Goal: Task Accomplishment & Management: Use online tool/utility

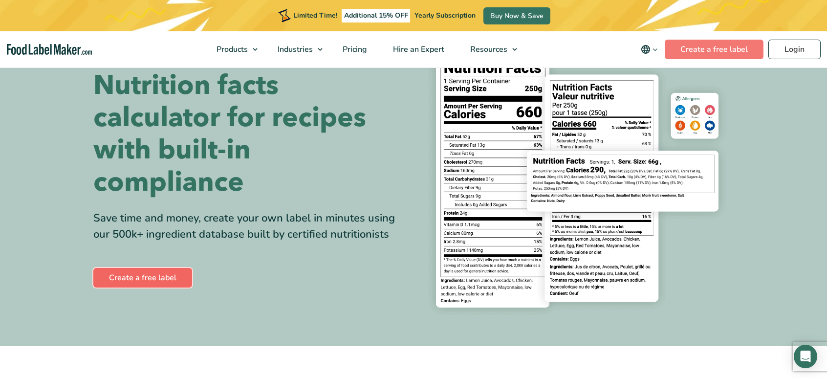
click at [152, 281] on link "Create a free label" at bounding box center [142, 278] width 99 height 20
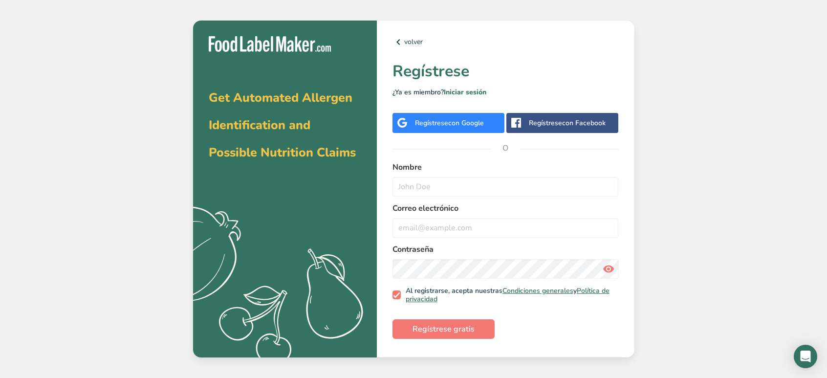
click at [480, 124] on span "con Google" at bounding box center [466, 122] width 36 height 9
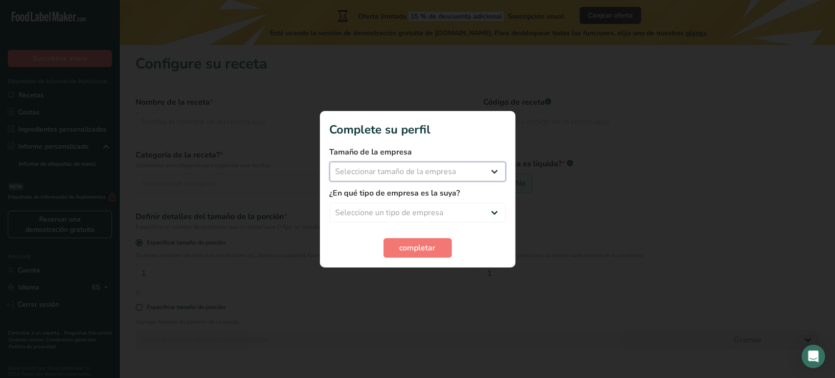
click at [495, 177] on select "Seleccionar tamaño de la empresa Menos de 10 empleados De 10 a 50 empleados De …" at bounding box center [418, 172] width 176 height 20
select select "1"
click at [330, 162] on select "Seleccionar tamaño de la empresa Menos de 10 empleados De 10 a 50 empleados De …" at bounding box center [418, 172] width 176 height 20
click at [463, 206] on select "Seleccione un tipo de empresa Fabricante de alimentos envasados Restaurante y c…" at bounding box center [418, 213] width 176 height 20
select select "1"
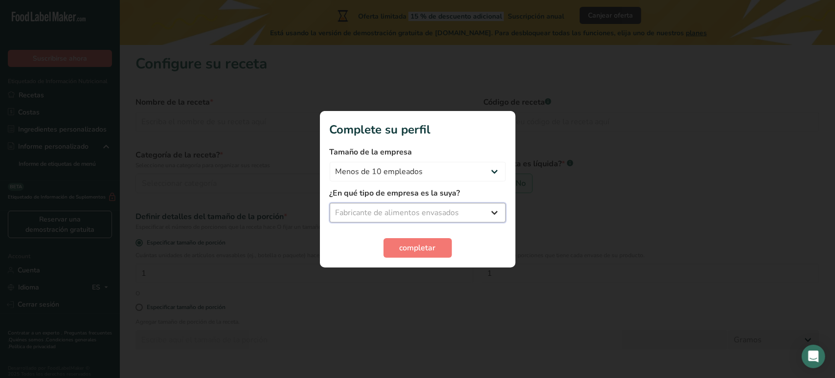
click at [330, 203] on select "Seleccione un tipo de empresa Fabricante de alimentos envasados Restaurante y c…" at bounding box center [418, 213] width 176 height 20
click at [477, 216] on select "Fabricante de alimentos envasados Restaurante y cafetería Panadería Empresa de …" at bounding box center [418, 213] width 176 height 20
click at [494, 213] on select "Fabricante de alimentos envasados Restaurante y cafetería Panadería Empresa de …" at bounding box center [418, 213] width 176 height 20
click at [436, 246] on button "completar" at bounding box center [417, 248] width 68 height 20
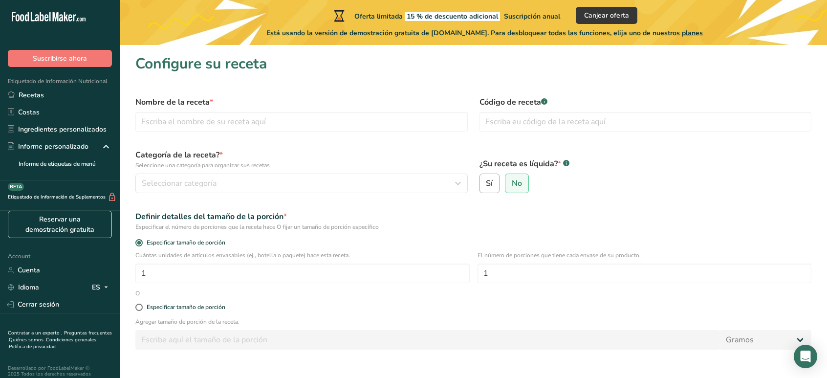
click at [497, 183] on label "Sí" at bounding box center [490, 184] width 21 height 20
click at [486, 183] on input "Sí" at bounding box center [483, 183] width 6 height 6
radio input "true"
radio input "false"
select select "22"
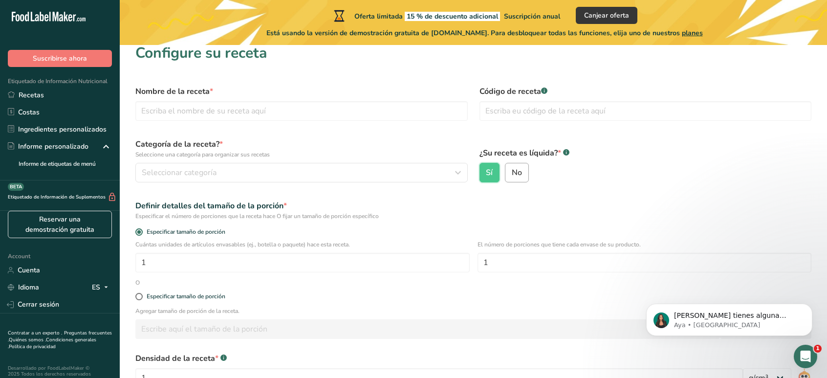
click at [522, 167] on label "No" at bounding box center [517, 173] width 24 height 20
click at [512, 170] on input "No" at bounding box center [509, 173] width 6 height 6
radio input "true"
radio input "false"
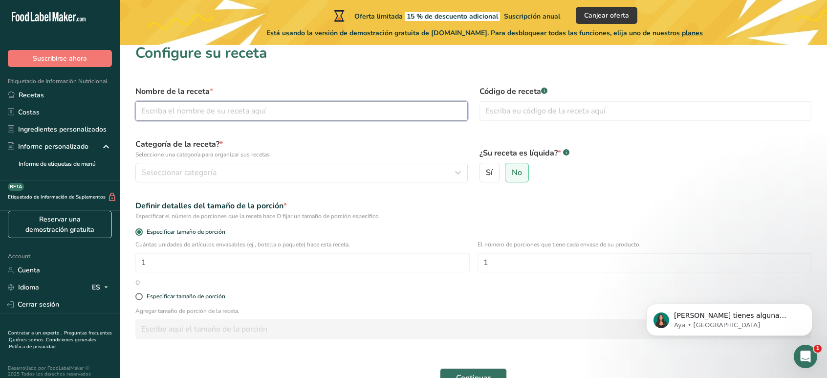
click at [291, 111] on input "text" at bounding box center [301, 111] width 332 height 20
type input "Mermelada de guayaba y mango"
click at [509, 120] on input "text" at bounding box center [646, 111] width 332 height 20
type input "159998"
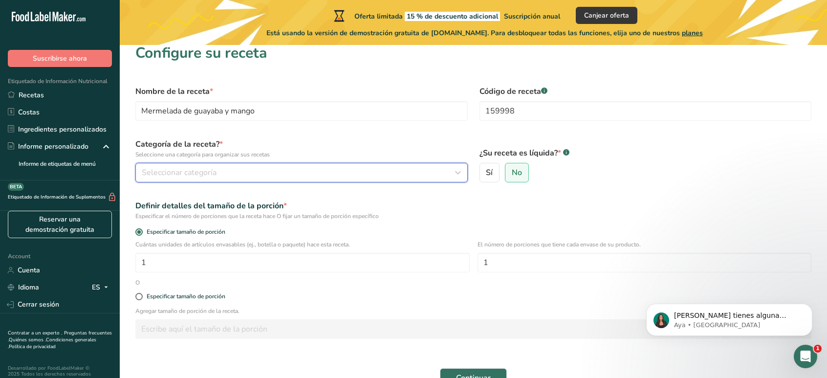
click at [384, 168] on div "Seleccionar categoría" at bounding box center [299, 173] width 314 height 12
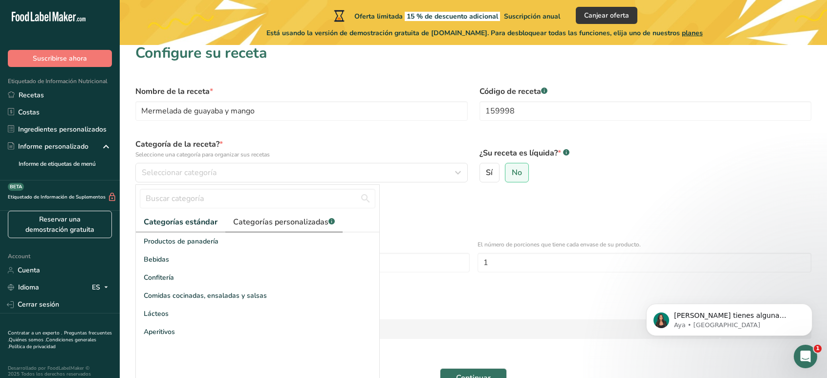
click at [298, 227] on link "Categorías personalizadas .a-a{fill:#347362;}.b-a{fill:#fff;}" at bounding box center [283, 222] width 117 height 20
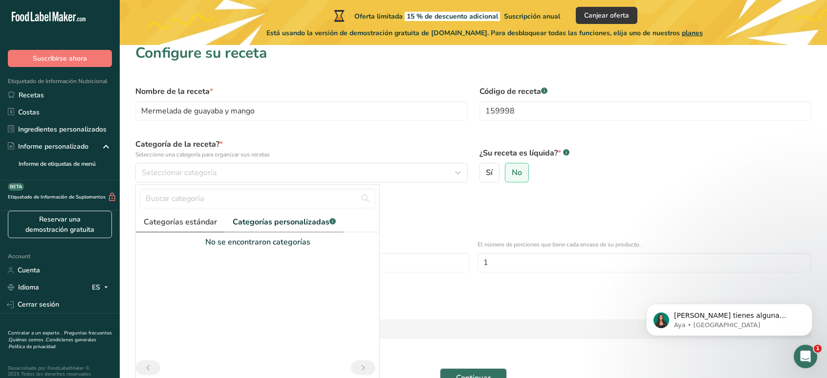
click at [189, 222] on span "Categorías estándar" at bounding box center [180, 222] width 73 height 12
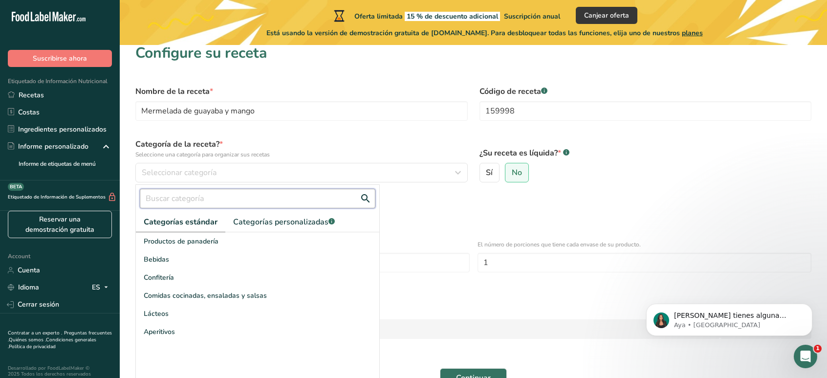
click at [229, 198] on input "text" at bounding box center [258, 199] width 236 height 20
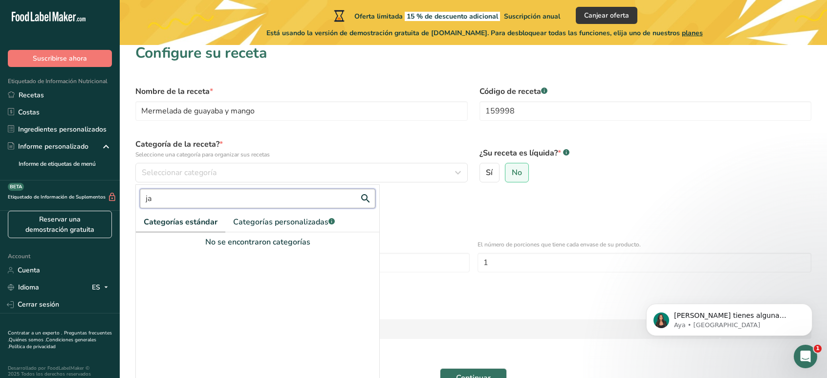
type input "j"
type input "m"
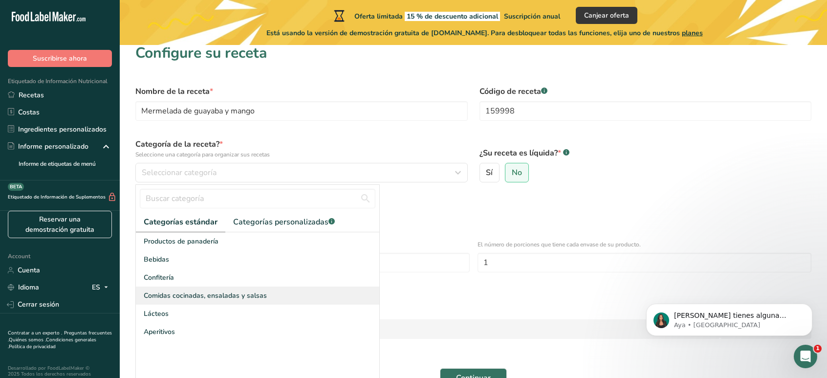
click at [234, 294] on span "Comidas cocinadas, ensaladas y salsas" at bounding box center [205, 295] width 123 height 10
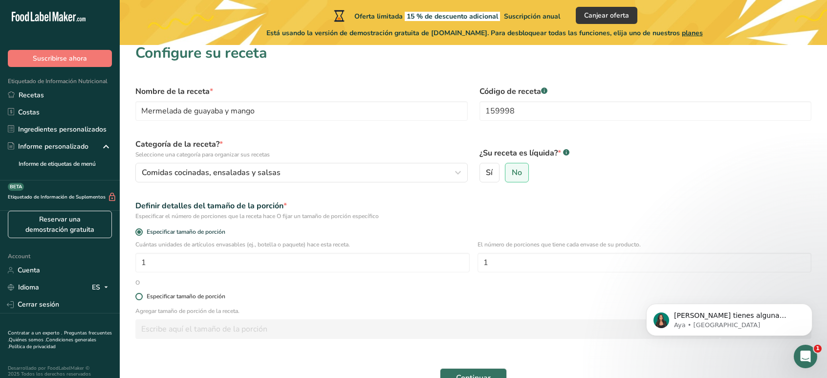
click at [194, 295] on div "Especificar tamaño de porción" at bounding box center [186, 296] width 79 height 7
click at [142, 295] on input "Especificar tamaño de porción" at bounding box center [138, 296] width 6 height 6
radio input "true"
radio input "false"
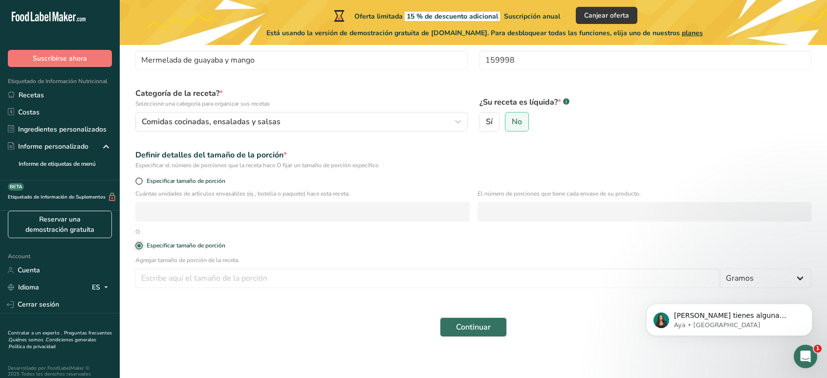
scroll to position [66, 0]
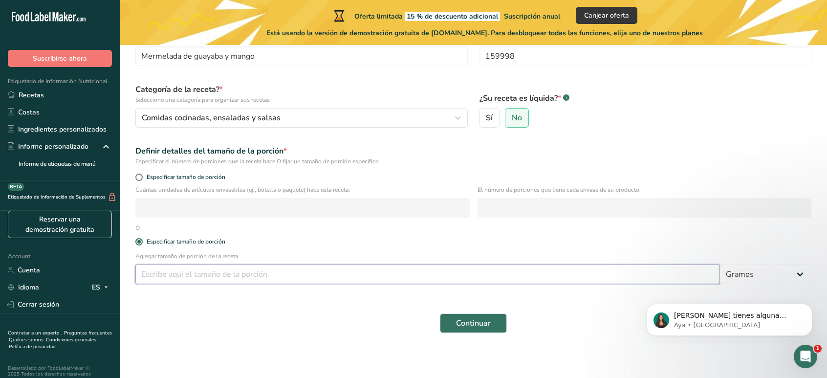
click at [281, 265] on input "number" at bounding box center [427, 275] width 585 height 20
type input "15"
click at [788, 278] on select "Gramos kg mg mcg libras onza litro mL onza líquida cucharada cucharadita taza C…" at bounding box center [765, 275] width 91 height 20
select select "19"
click at [720, 265] on select "Gramos kg mg mcg libras onza litro mL onza líquida cucharada cucharadita taza C…" at bounding box center [765, 275] width 91 height 20
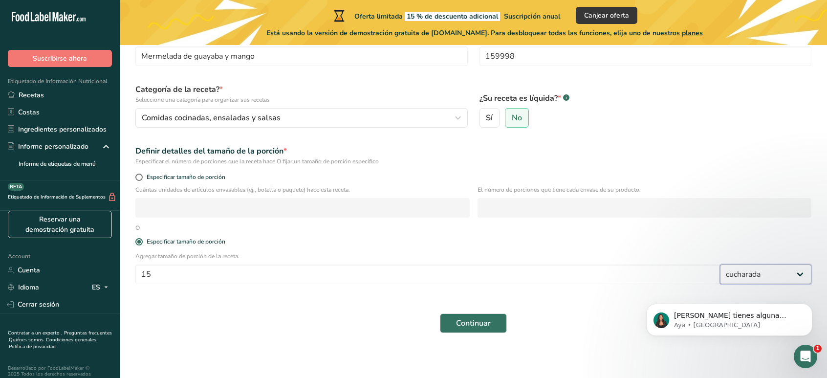
select select "22"
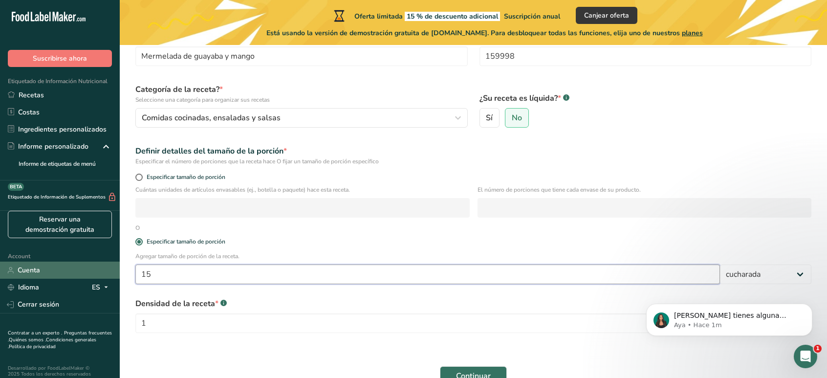
drag, startPoint x: 388, startPoint y: 272, endPoint x: 107, endPoint y: 274, distance: 281.6
click at [107, 274] on div ".a-20{fill:#fff;} Suscribirse ahora Etiquetado de Información Nutricional Recet…" at bounding box center [413, 183] width 827 height 498
type input "1"
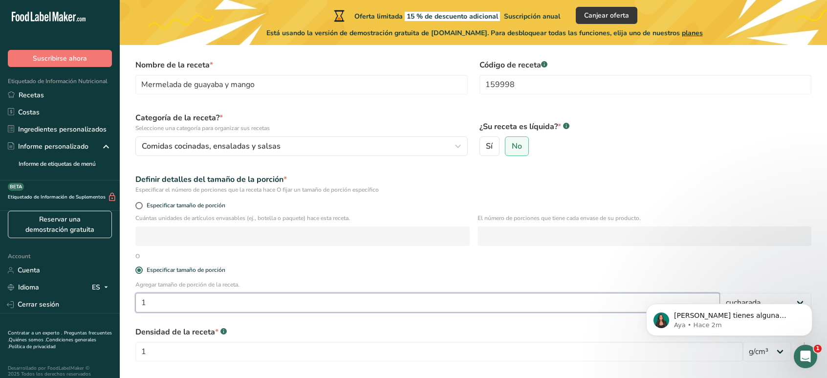
scroll to position [120, 0]
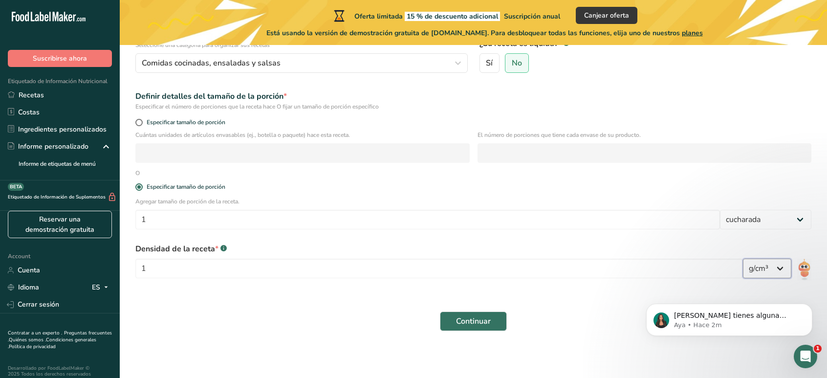
click at [777, 270] on select "lb/pie³ g/cm³" at bounding box center [767, 269] width 48 height 20
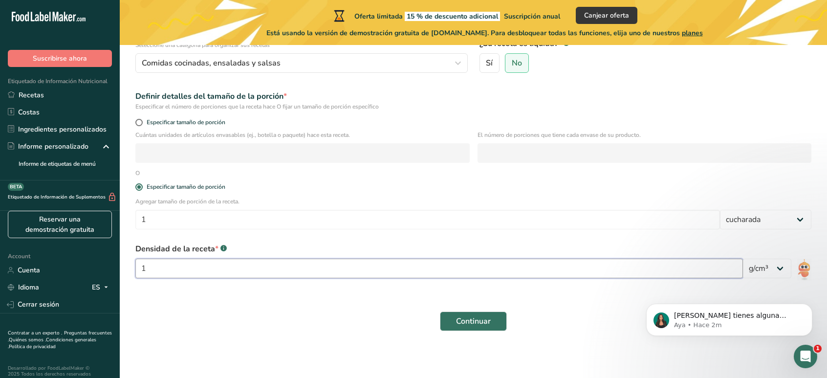
click at [361, 274] on input "1" at bounding box center [439, 269] width 608 height 20
type input "1.33"
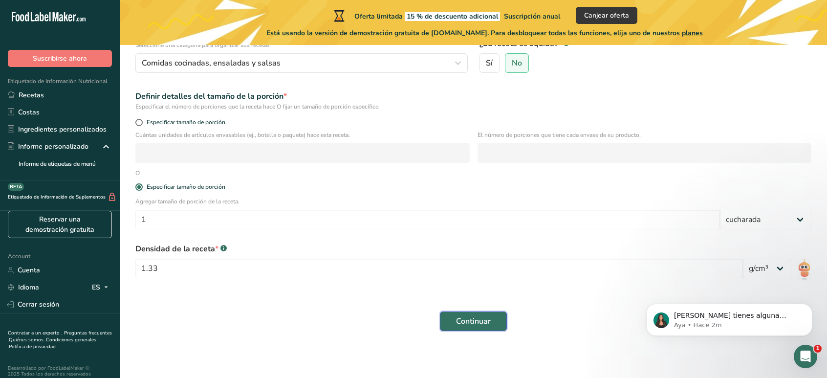
click at [463, 317] on span "Continuar" at bounding box center [473, 321] width 35 height 12
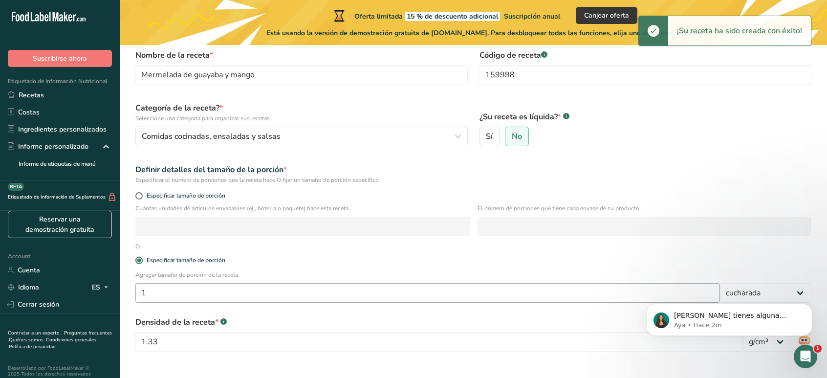
scroll to position [0, 0]
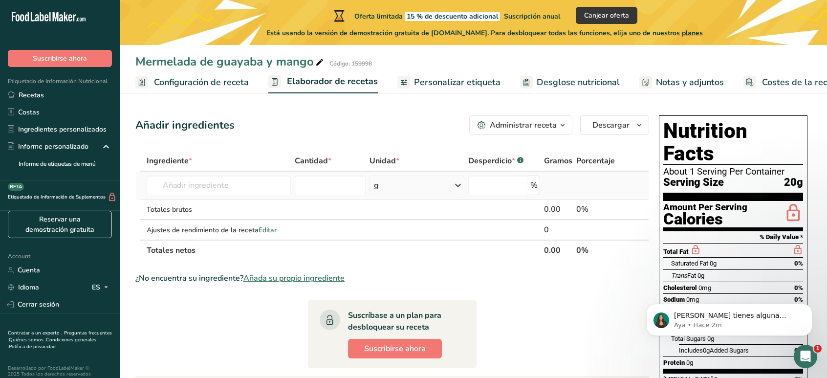
click at [218, 196] on td "Harina de almendra 1211 Leche entera, 3,25 % de grasa láctea, sin vitamina A ni…" at bounding box center [219, 186] width 148 height 28
click at [232, 192] on input "text" at bounding box center [219, 186] width 144 height 20
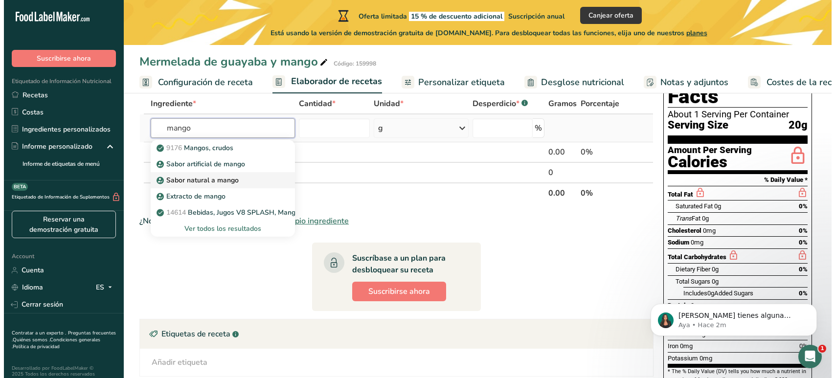
scroll to position [56, 0]
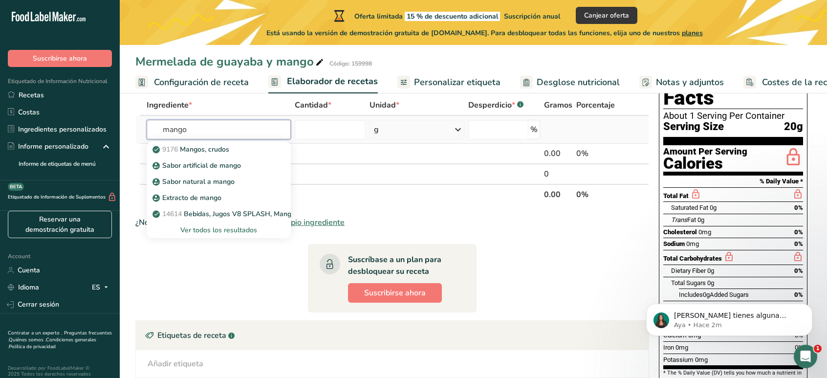
type input "mango"
click at [241, 231] on div "Ver todos los resultados" at bounding box center [219, 230] width 129 height 10
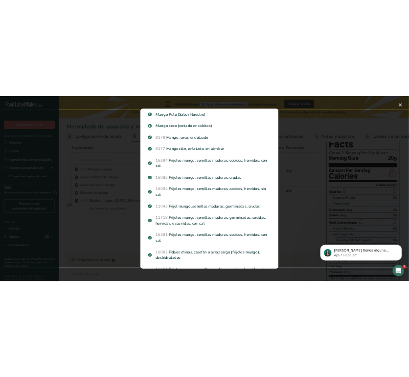
scroll to position [0, 0]
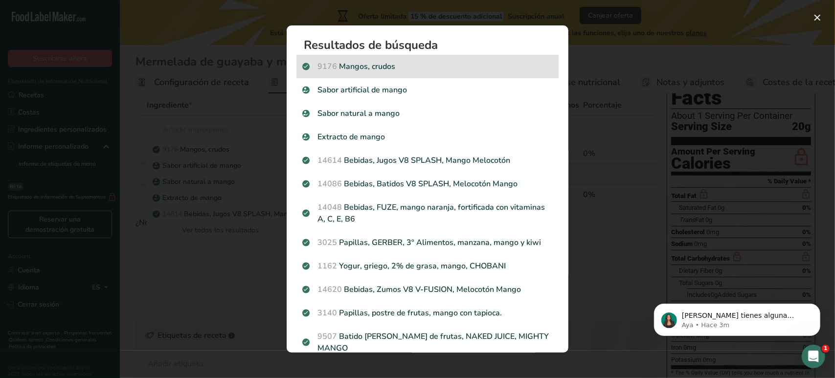
click at [354, 76] on div "9176 Mangos, crudos" at bounding box center [427, 66] width 262 height 23
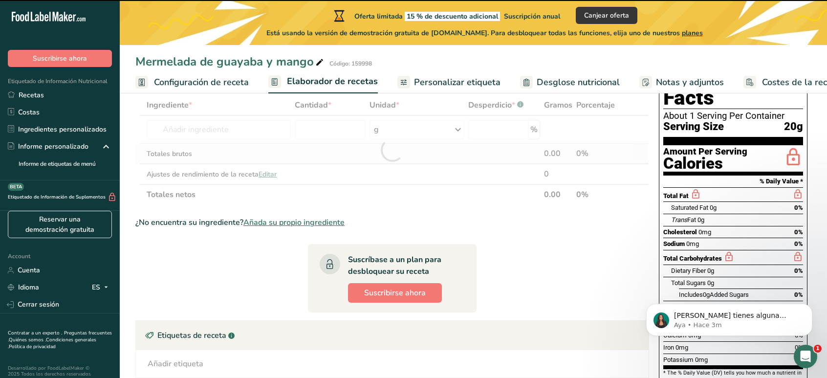
type input "0"
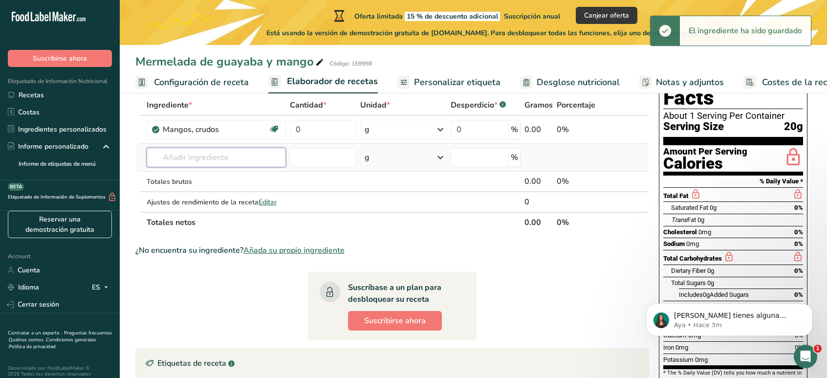
click at [230, 161] on input "text" at bounding box center [216, 158] width 139 height 20
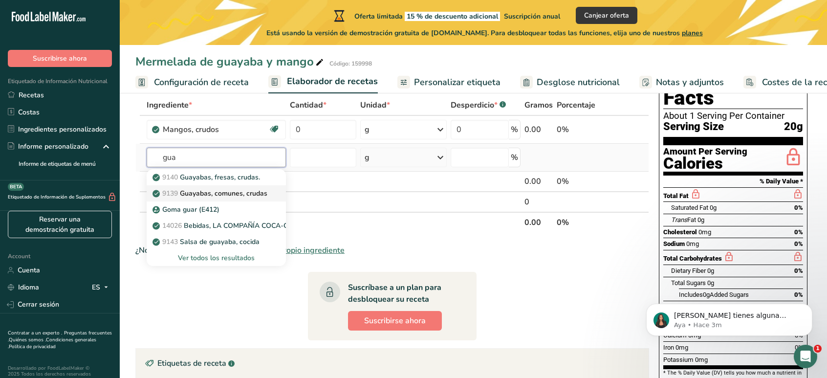
type input "gua"
click at [267, 195] on p "9139 Guayabas, comunes, crudas" at bounding box center [211, 193] width 113 height 10
type input "Guavas, common, raw"
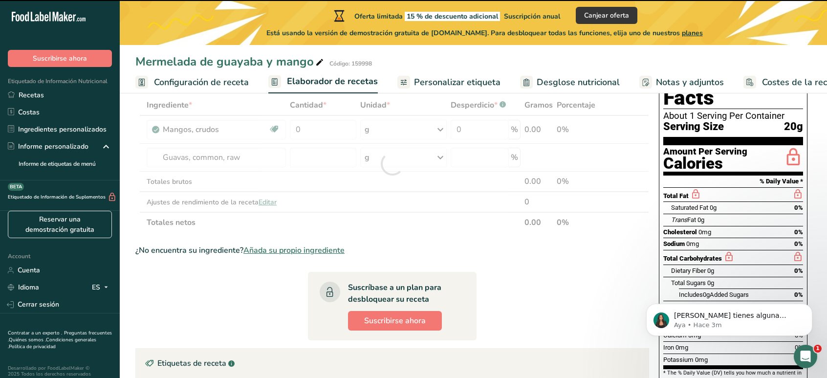
type input "0"
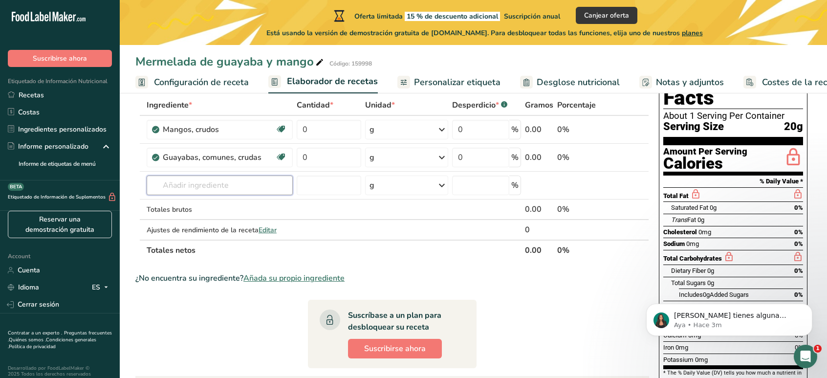
click at [224, 176] on input "text" at bounding box center [220, 186] width 146 height 20
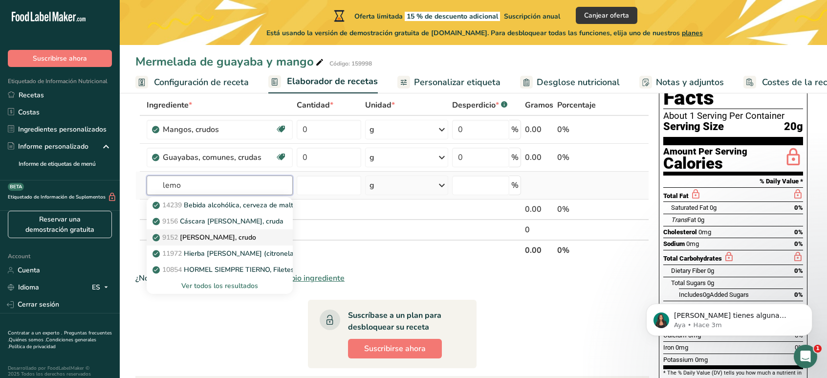
type input "lemo"
click at [244, 237] on p "9152 Jugo de limón, crudo" at bounding box center [206, 237] width 102 height 10
type input "Lemon juice, raw"
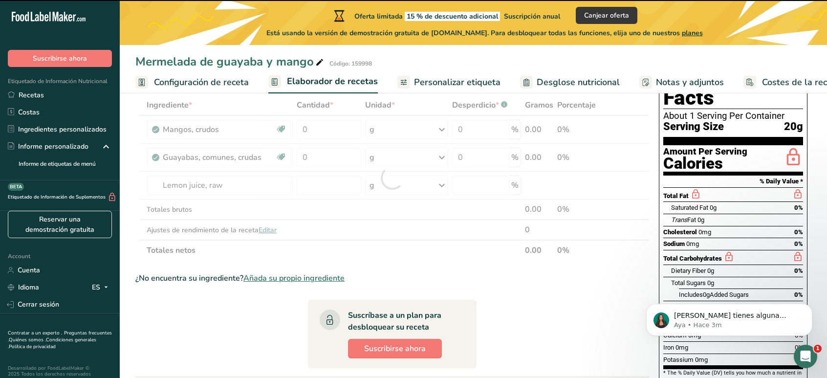
type input "0"
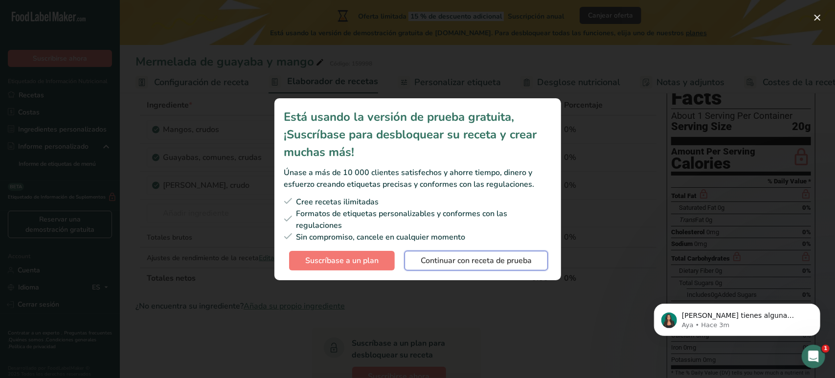
click at [467, 257] on span "Continuar con receta de prueba" at bounding box center [475, 261] width 111 height 12
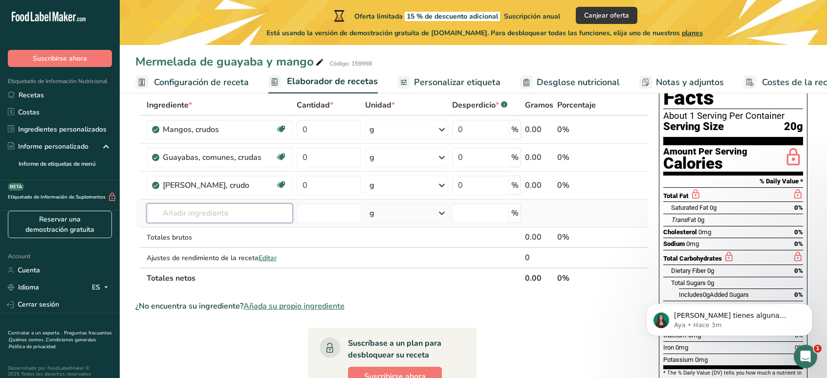
click at [270, 213] on input "text" at bounding box center [220, 213] width 146 height 20
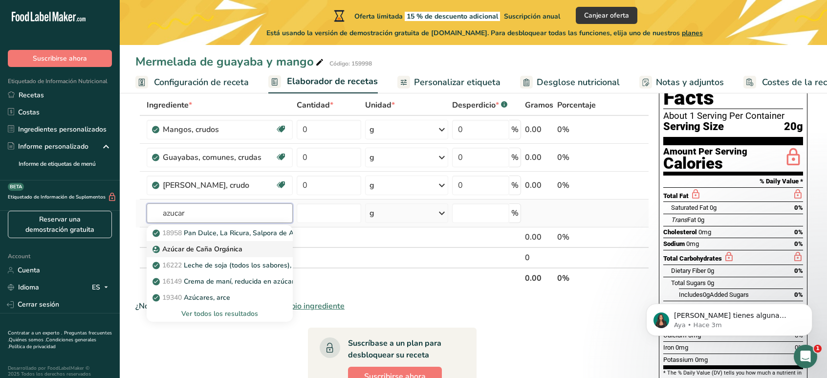
type input "azucar"
click at [271, 251] on link "Azúcar de Caña Orgánica" at bounding box center [220, 249] width 146 height 16
type input "Organic Cane Sugar"
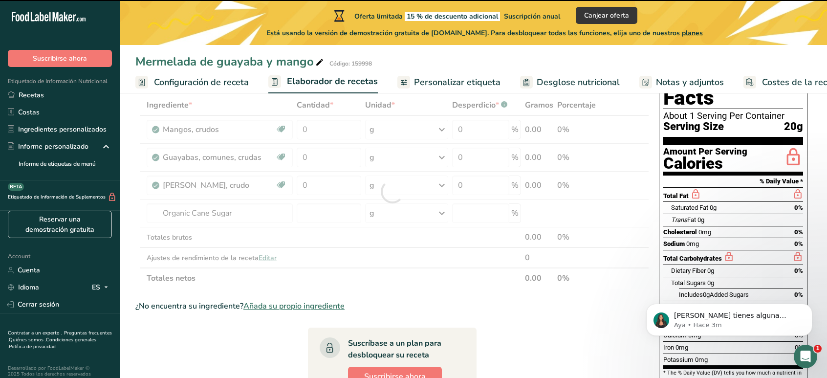
type input "0"
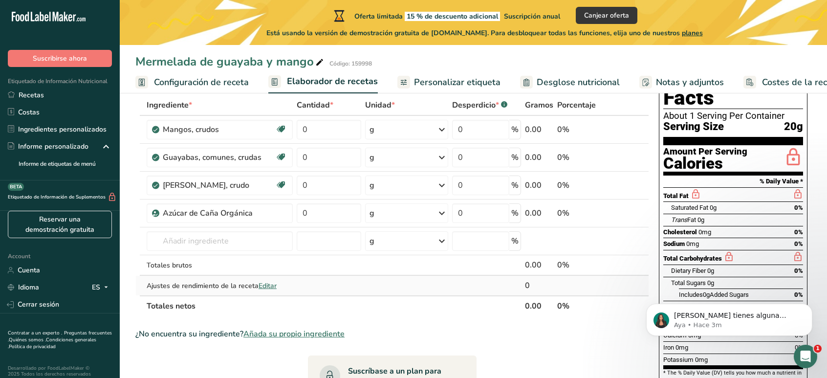
click at [268, 284] on span "Editar" at bounding box center [268, 285] width 18 height 9
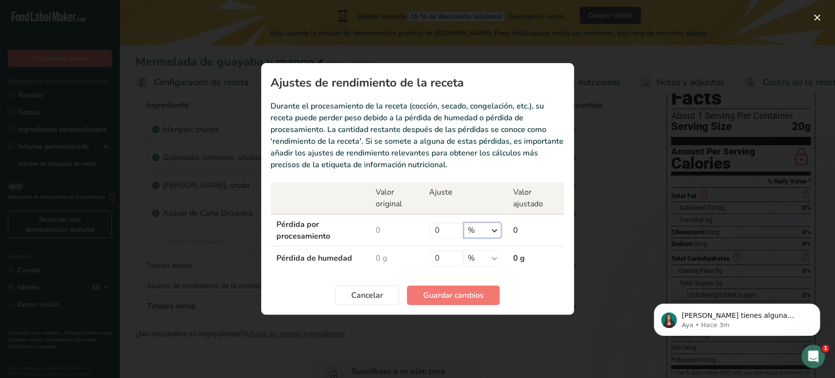
click at [488, 225] on select "% g kg mg mcg libras onza" at bounding box center [483, 230] width 38 height 16
click at [431, 229] on input "0" at bounding box center [446, 230] width 34 height 16
click at [613, 136] on div "Recipe yield modal" at bounding box center [417, 189] width 835 height 378
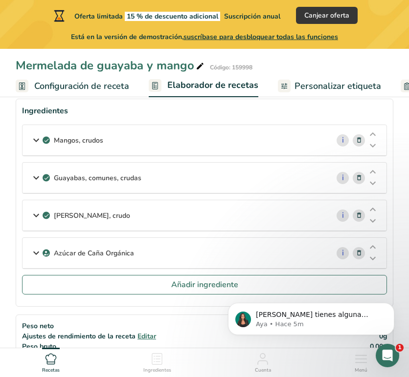
click at [41, 143] on icon at bounding box center [36, 141] width 12 height 18
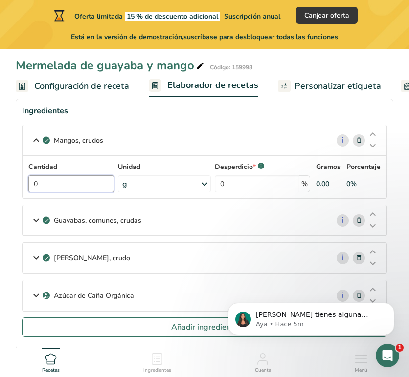
click at [77, 190] on input "0" at bounding box center [71, 184] width 86 height 17
type input "0.339"
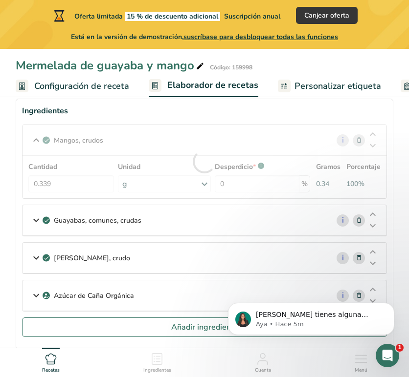
click at [206, 184] on div "Cantidad 0.339 Unidad g Porciones 1 cup pieces 1 fruit without refuse Unidades …" at bounding box center [204, 177] width 352 height 31
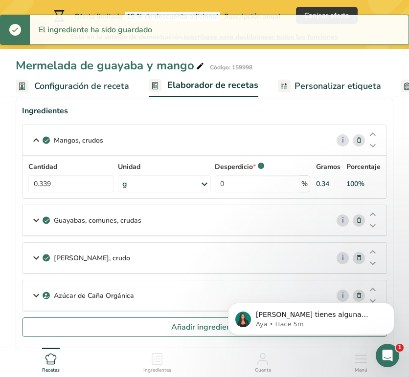
click at [204, 184] on icon at bounding box center [205, 185] width 12 height 18
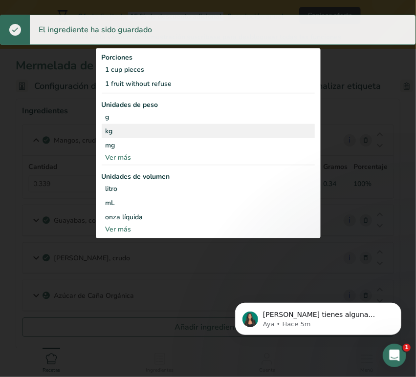
click at [136, 132] on div "kg" at bounding box center [208, 131] width 213 height 14
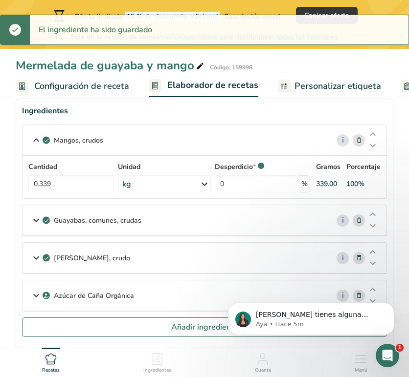
click at [32, 221] on icon at bounding box center [36, 221] width 12 height 18
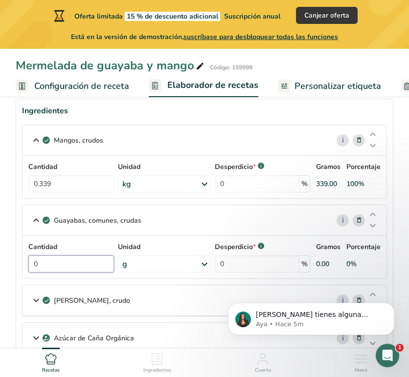
click at [49, 265] on input "0" at bounding box center [71, 264] width 86 height 17
type input "0.145"
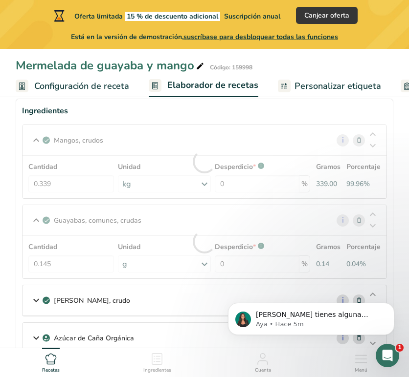
click at [183, 258] on div "Cantidad 0.145 Unidad g Porciones 1 cup 1 fruit, without refuse Unidades de pes…" at bounding box center [204, 257] width 352 height 31
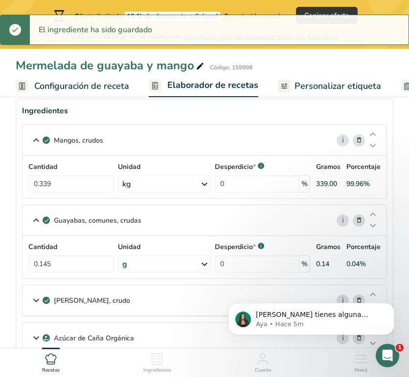
click at [199, 263] on div "g" at bounding box center [164, 264] width 93 height 17
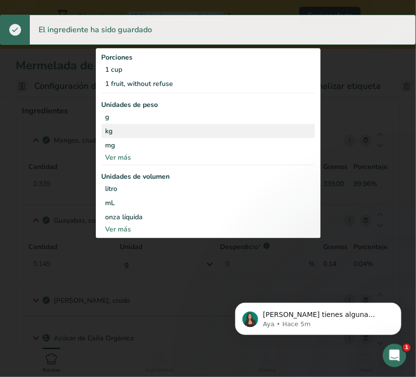
click at [135, 134] on div "kg" at bounding box center [208, 131] width 213 height 14
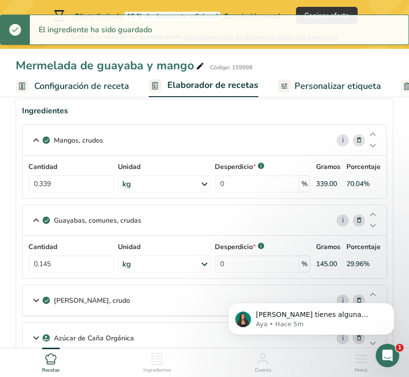
click at [39, 302] on icon at bounding box center [36, 301] width 12 height 18
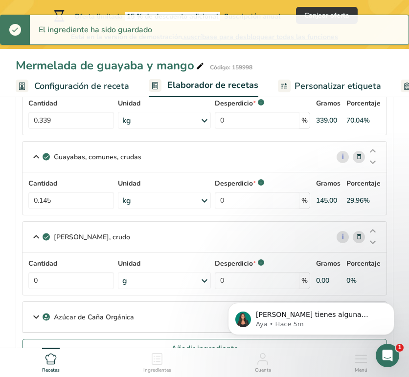
scroll to position [125, 0]
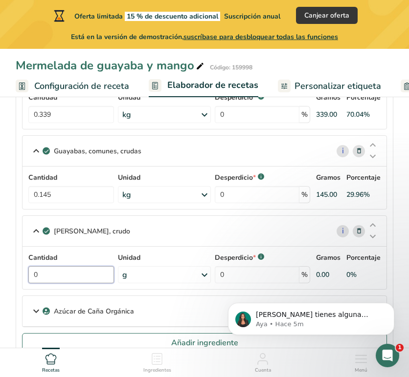
drag, startPoint x: 66, startPoint y: 277, endPoint x: 12, endPoint y: 268, distance: 54.5
type input "31"
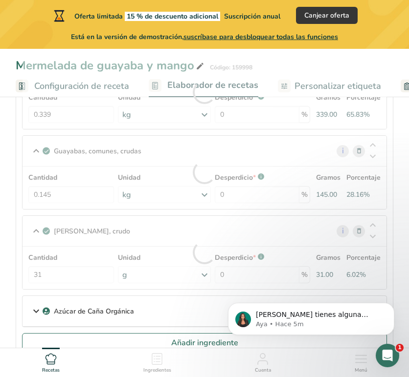
click at [37, 305] on icon at bounding box center [36, 312] width 12 height 18
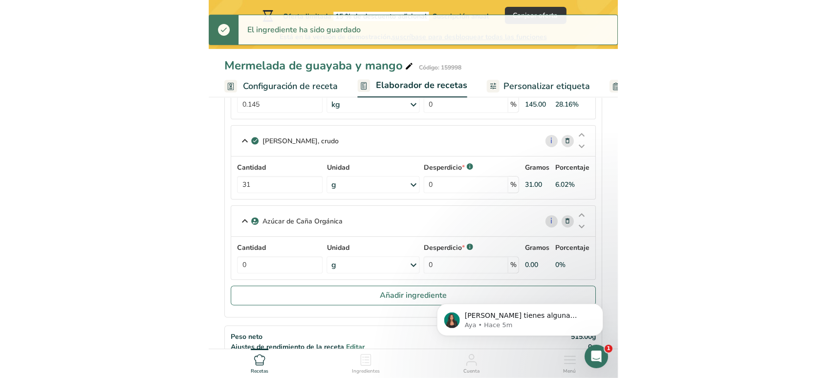
scroll to position [218, 0]
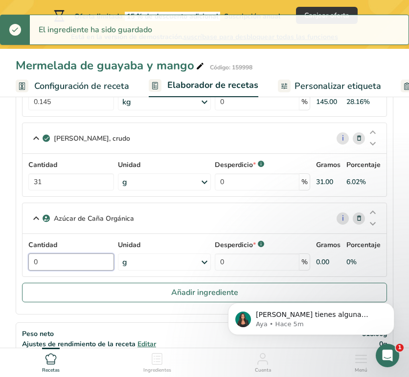
click at [68, 263] on input "0" at bounding box center [71, 262] width 86 height 17
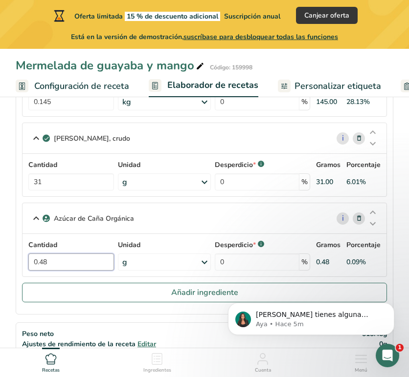
type input "0.485"
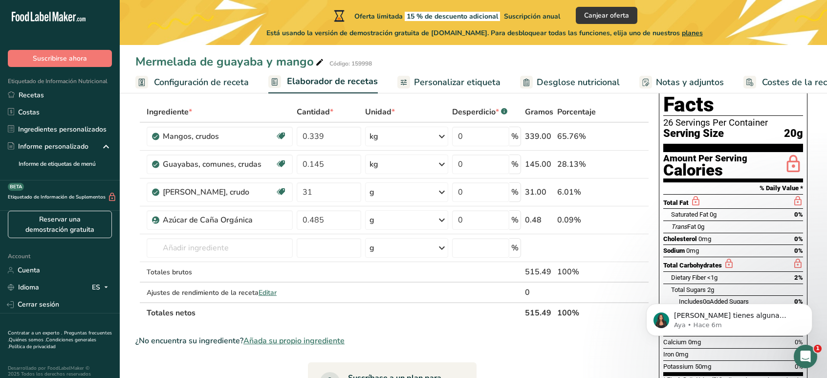
scroll to position [50, 0]
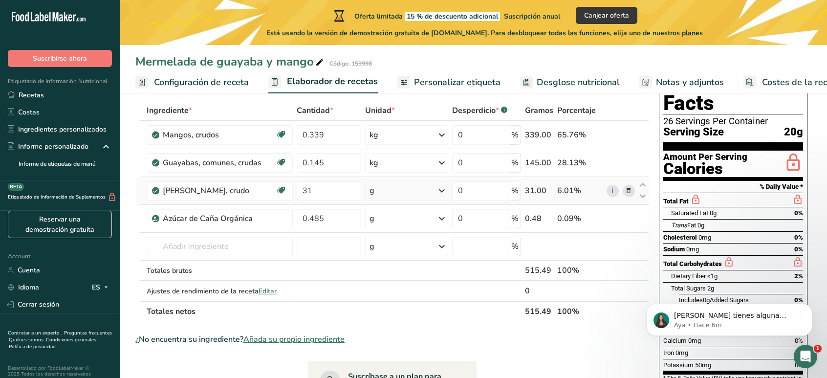
click at [628, 191] on icon at bounding box center [628, 191] width 7 height 10
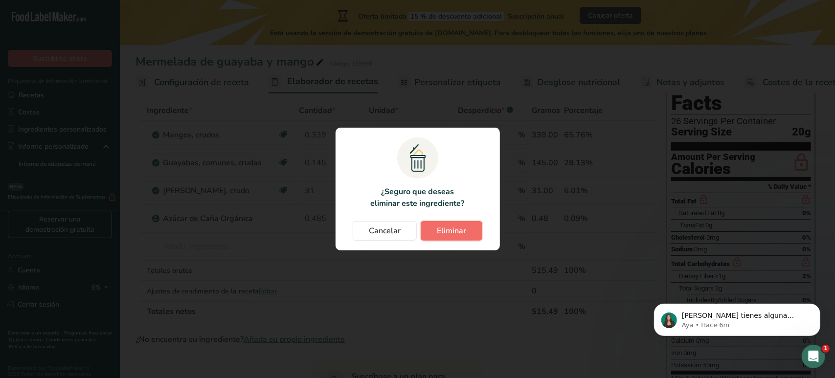
click at [464, 230] on span "Eliminar" at bounding box center [451, 231] width 29 height 12
type input "0.485"
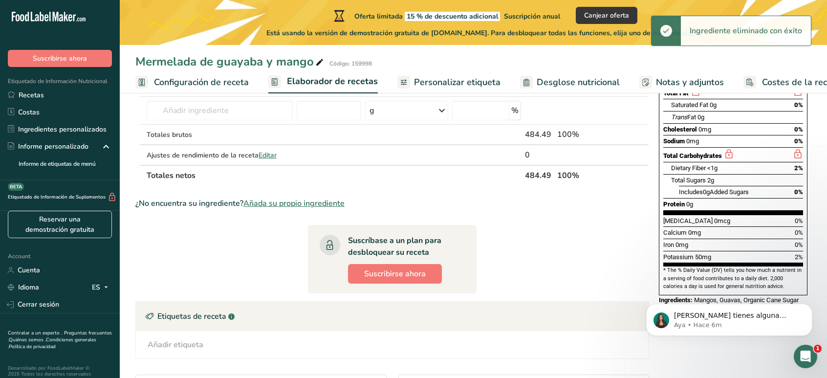
scroll to position [122, 0]
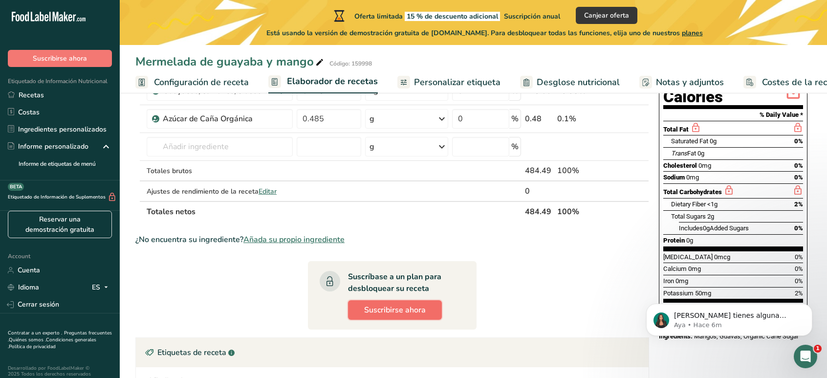
click at [412, 302] on button "Suscribirse ahora" at bounding box center [395, 310] width 94 height 20
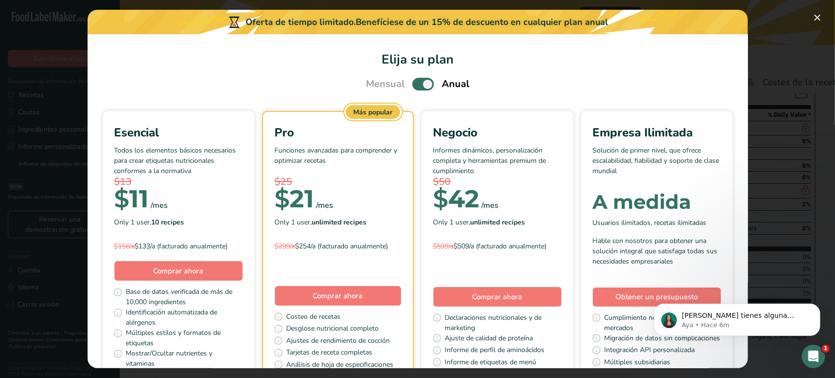
click at [807, 13] on div "Pick Your Pricing Plan Modal" at bounding box center [417, 189] width 835 height 378
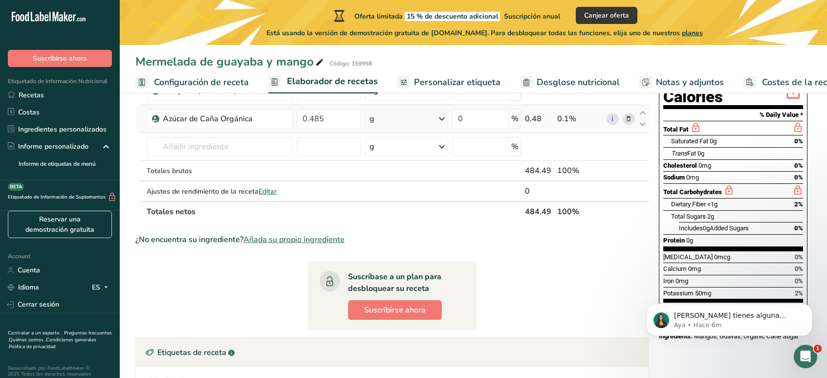
scroll to position [0, 0]
